Goal: Task Accomplishment & Management: Use online tool/utility

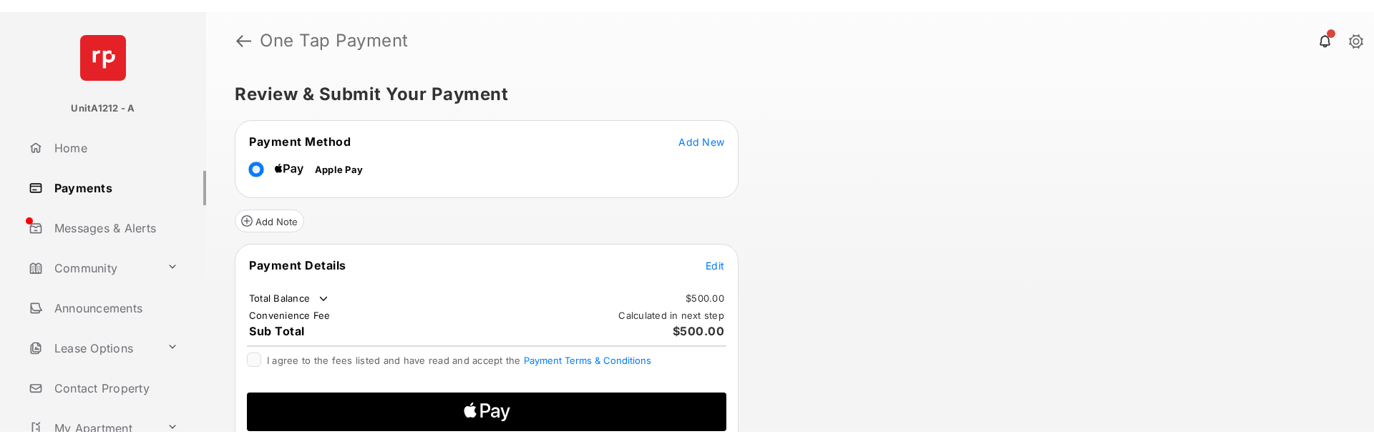
scroll to position [3, 0]
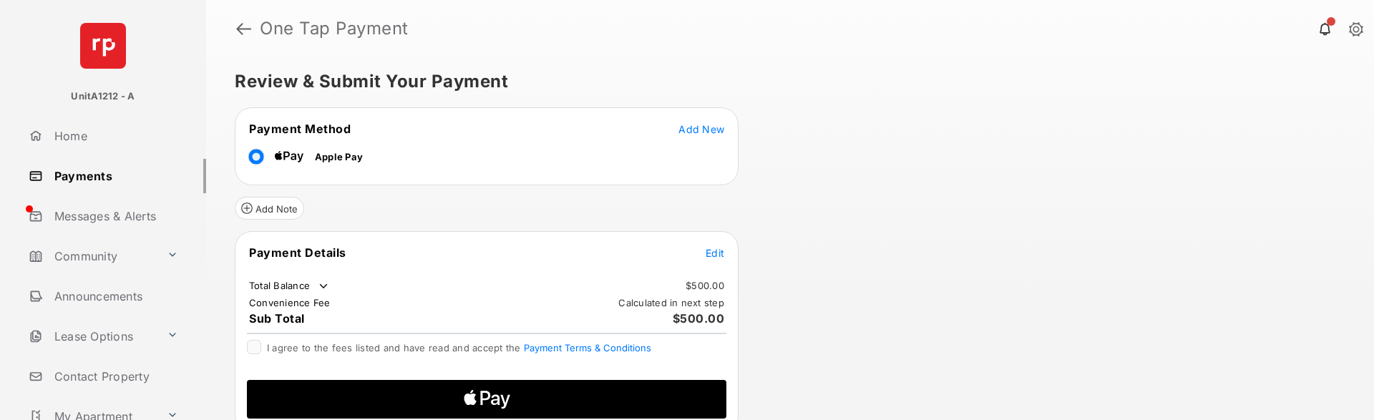
drag, startPoint x: 598, startPoint y: 162, endPoint x: 865, endPoint y: 185, distance: 268.5
click at [865, 185] on div "Review & Submit Your Payment Payment Method Add New Apple Pay Add Note Payment …" at bounding box center [790, 238] width 1168 height 363
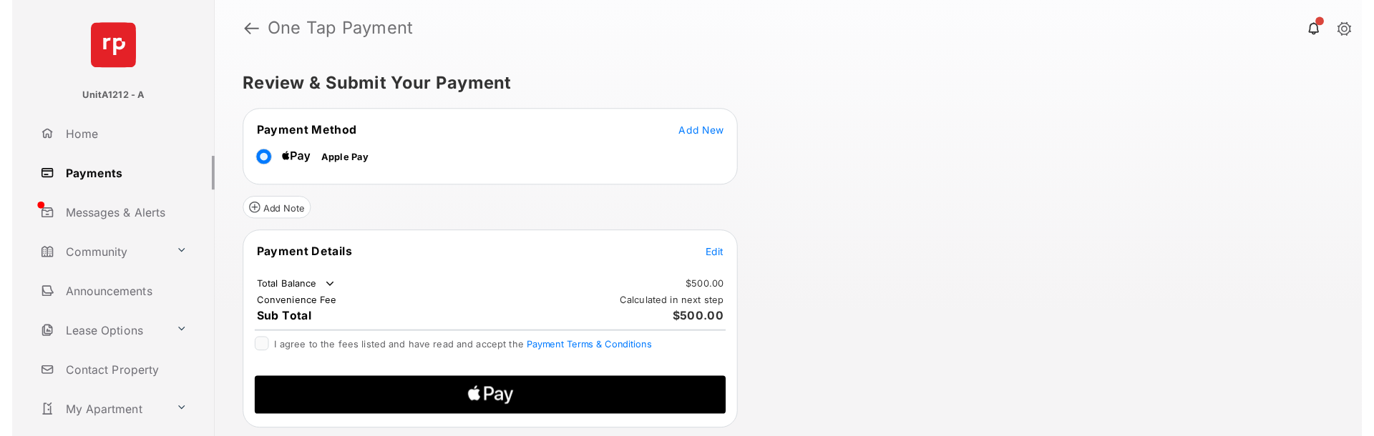
scroll to position [0, 0]
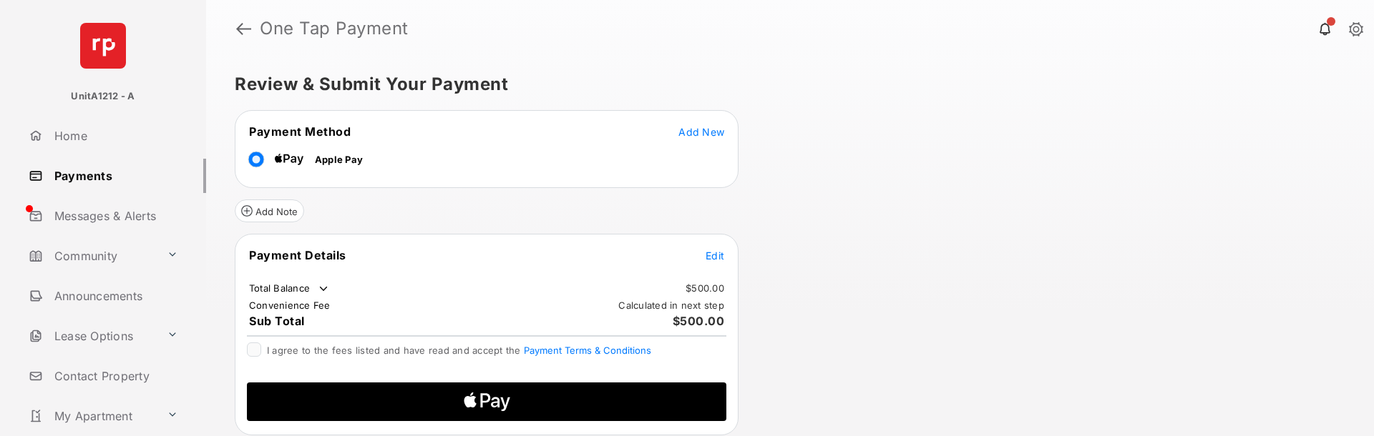
click at [356, 168] on td "Apple Pay" at bounding box center [305, 157] width 115 height 32
drag, startPoint x: 357, startPoint y: 166, endPoint x: 286, endPoint y: 160, distance: 71.1
click at [286, 160] on tr "Apple Pay" at bounding box center [486, 157] width 499 height 32
copy span "Apple Pay"
click at [316, 158] on span "Apple Pay" at bounding box center [339, 159] width 48 height 11
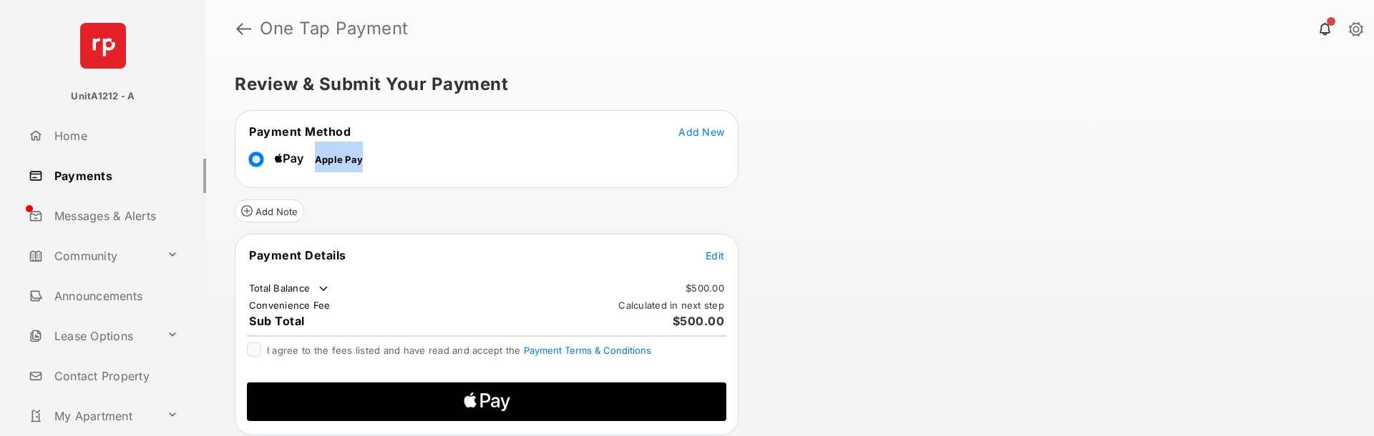
drag, startPoint x: 313, startPoint y: 157, endPoint x: 361, endPoint y: 162, distance: 48.1
click at [361, 162] on td "Apple Pay" at bounding box center [305, 157] width 115 height 32
copy span "Apple Pay"
click at [696, 125] on button "Add New" at bounding box center [701, 132] width 46 height 14
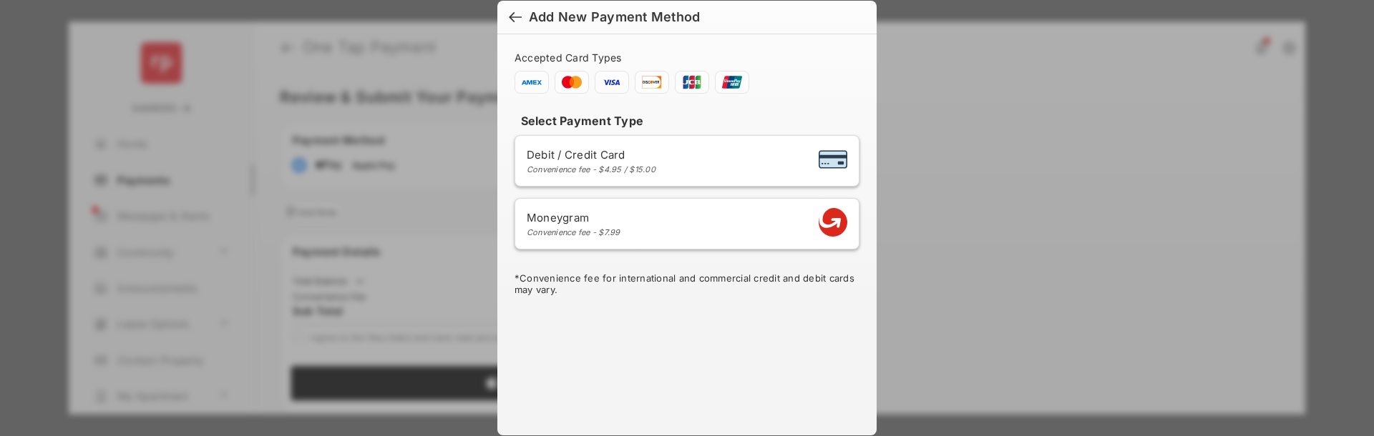
click at [511, 17] on div at bounding box center [515, 19] width 13 height 16
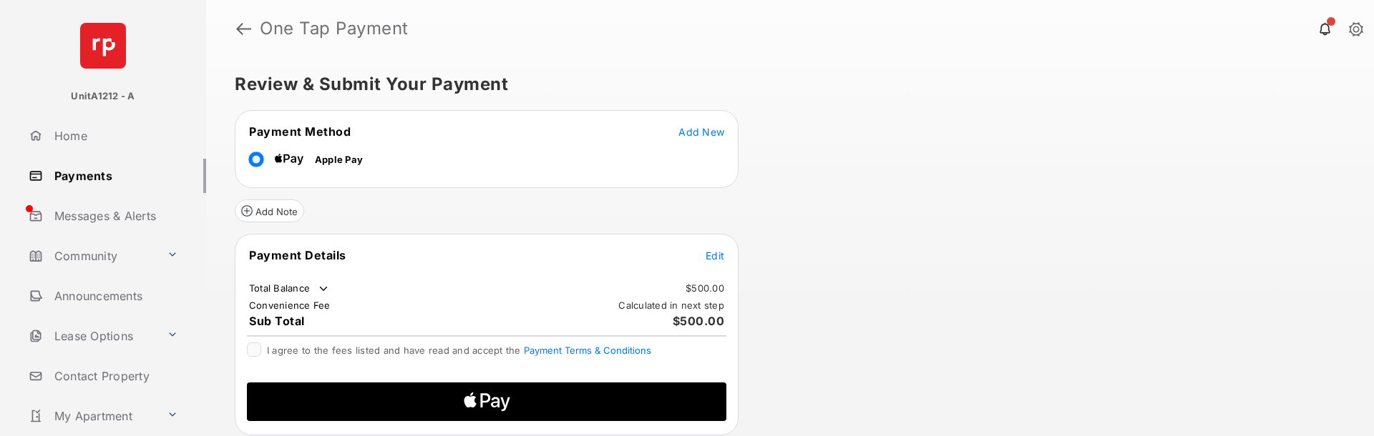
click at [706, 127] on span "Add New" at bounding box center [701, 132] width 46 height 12
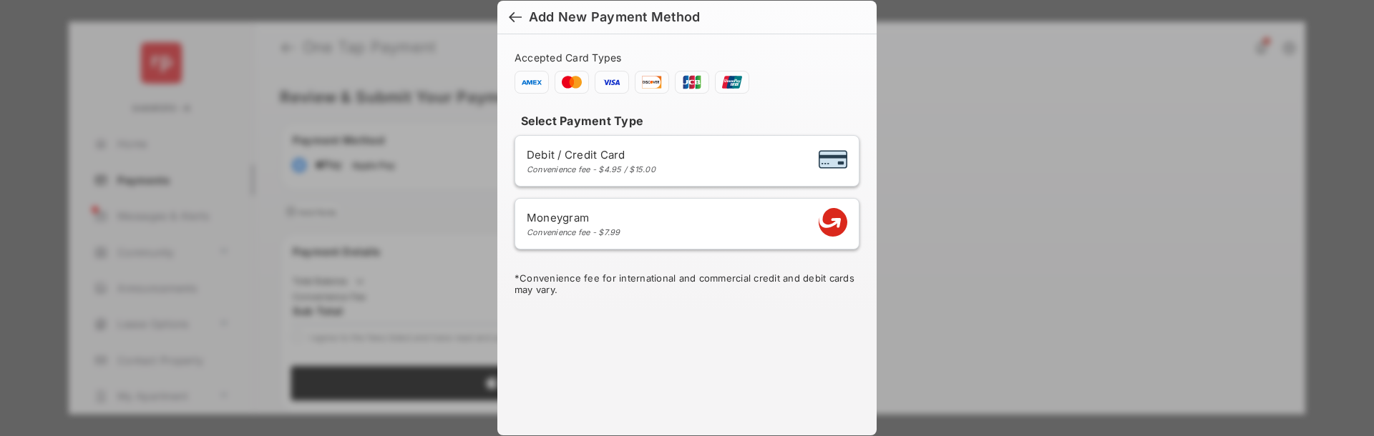
click at [512, 16] on div at bounding box center [515, 19] width 13 height 16
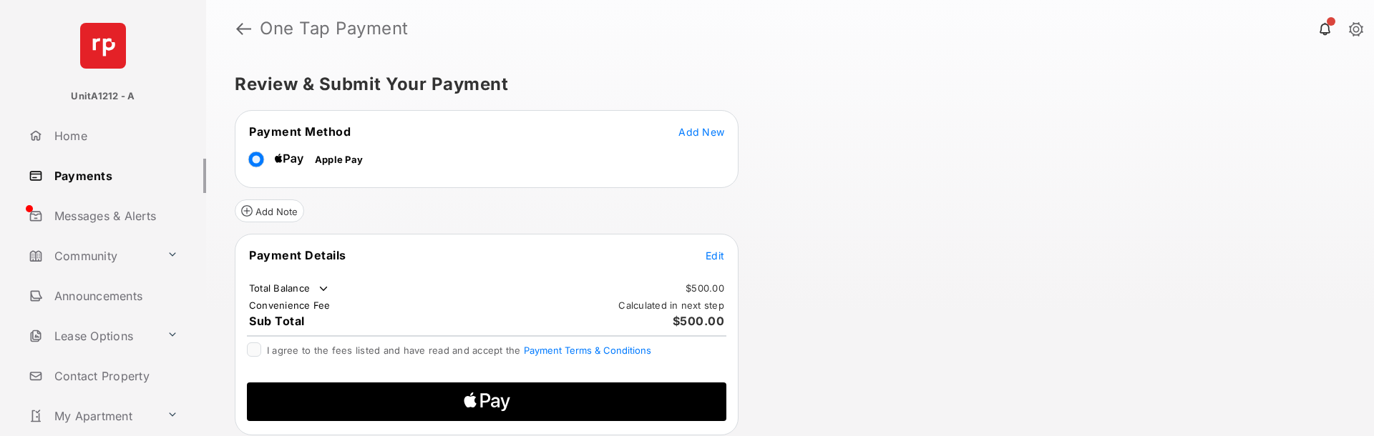
click at [688, 132] on span "Add New" at bounding box center [701, 132] width 46 height 12
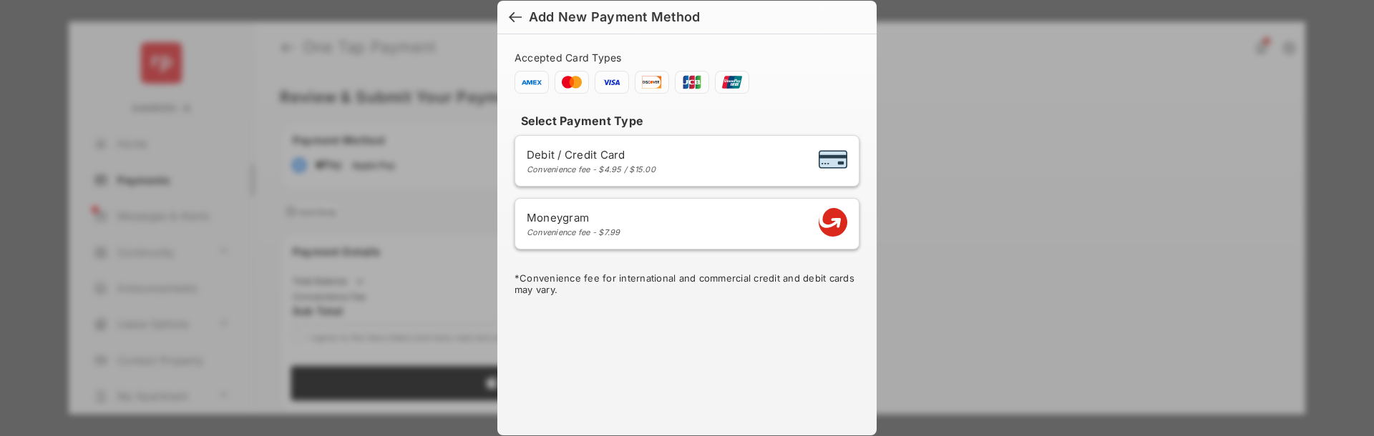
click at [509, 14] on div at bounding box center [515, 19] width 13 height 16
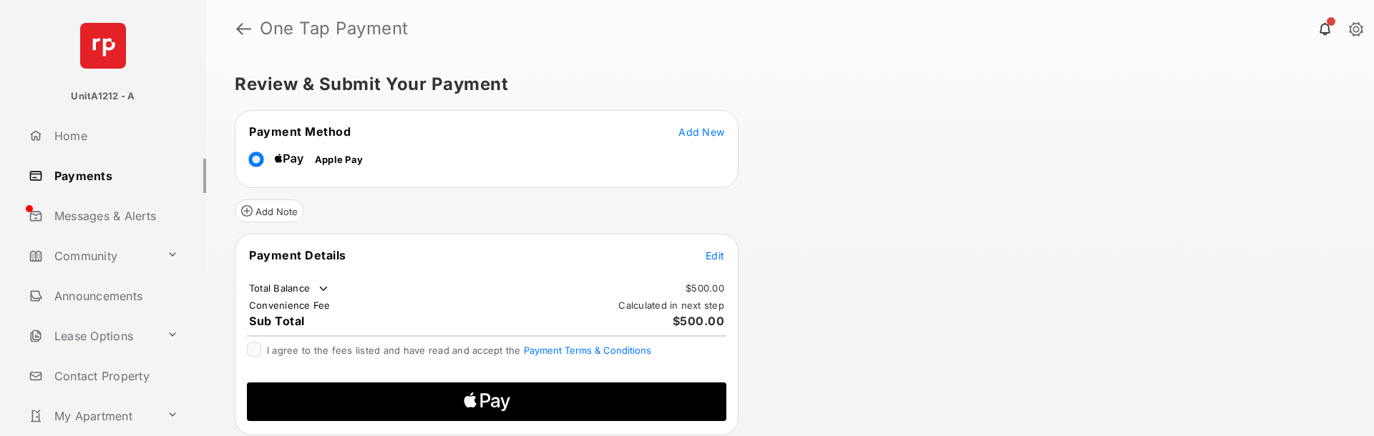
click at [699, 132] on span "Add New" at bounding box center [701, 132] width 46 height 12
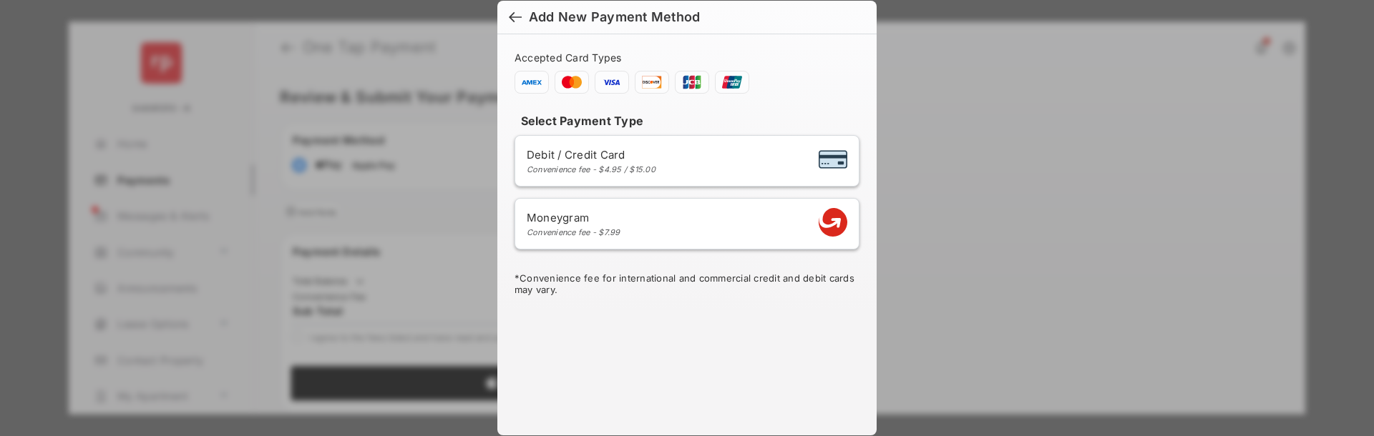
click at [509, 16] on div at bounding box center [515, 19] width 13 height 16
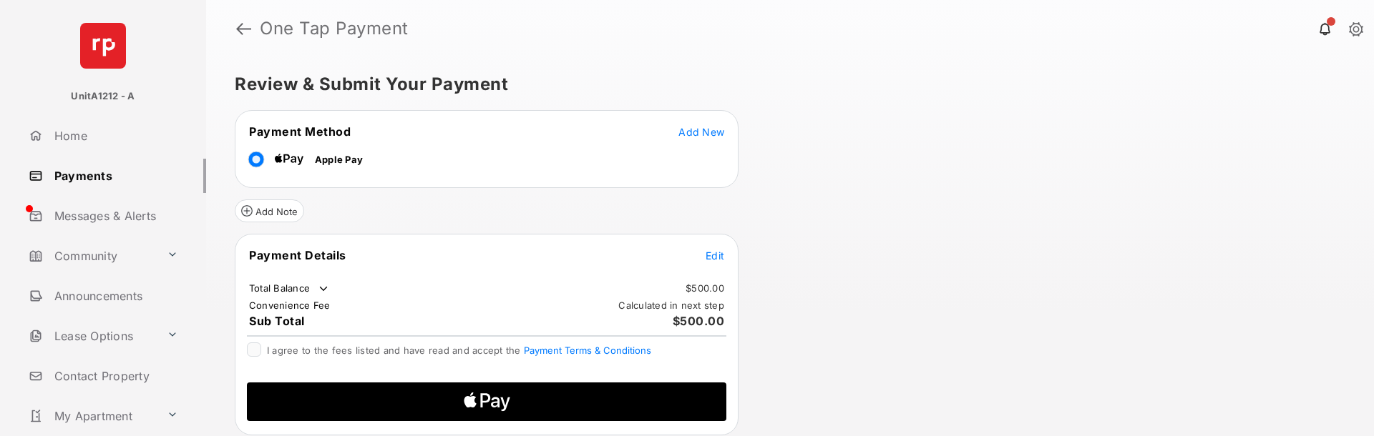
click at [691, 135] on span "Add New" at bounding box center [701, 132] width 46 height 12
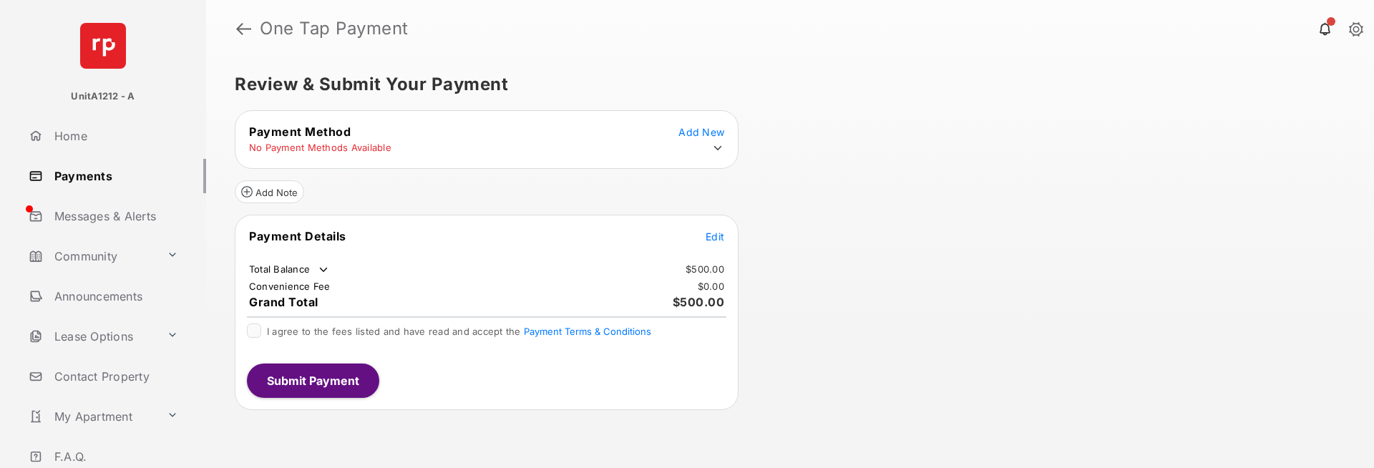
click at [716, 147] on icon at bounding box center [718, 148] width 8 height 4
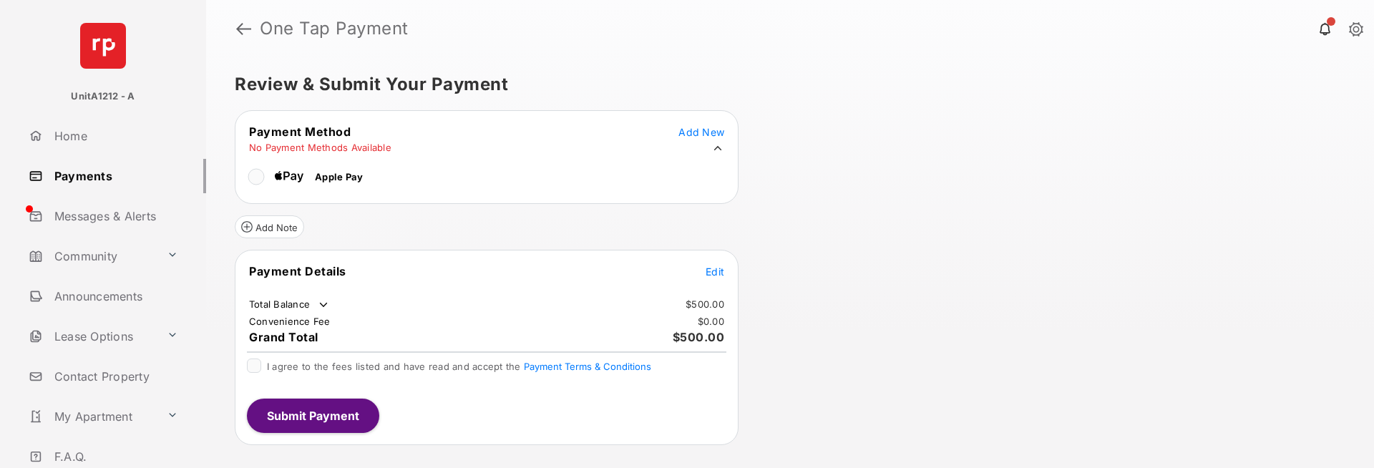
click at [716, 147] on icon at bounding box center [718, 148] width 8 height 4
